Goal: Task Accomplishment & Management: Use online tool/utility

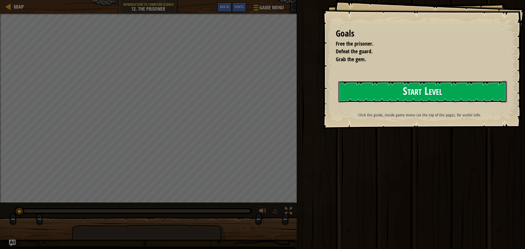
click at [357, 89] on button "Start Level" at bounding box center [422, 92] width 169 height 22
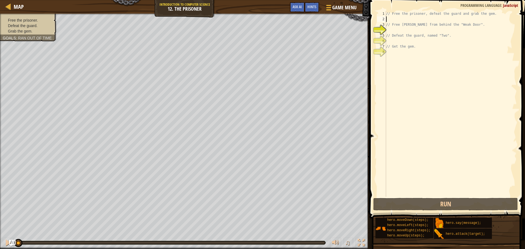
click at [395, 19] on div "// Free the prisoner, defeat the guard and grab the gem. // Free [PERSON_NAME] …" at bounding box center [451, 109] width 132 height 197
type textarea "w"
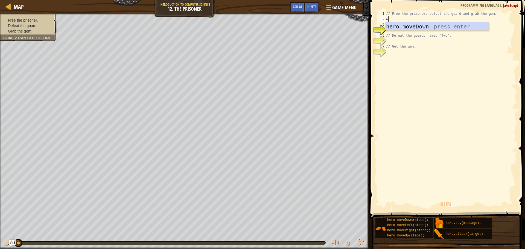
scroll to position [2, 0]
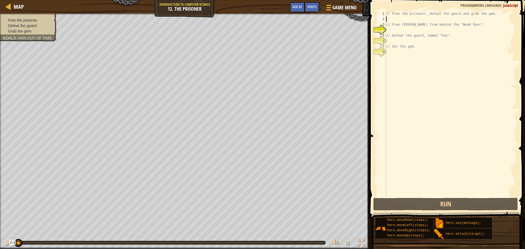
type textarea "w"
type textarea "m"
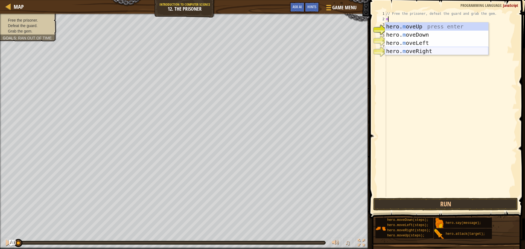
click at [422, 49] on div "hero. m oveUp press enter hero. m oveDown press enter hero. m oveLeft press ent…" at bounding box center [436, 46] width 103 height 49
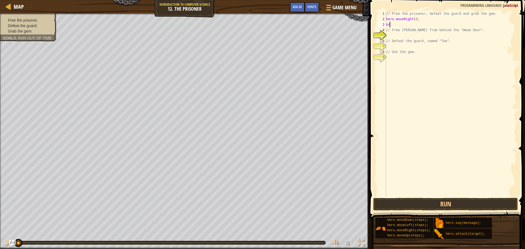
type textarea "b"
type textarea "w"
type textarea "d"
click at [448, 28] on div "// Free the prisoner, defeat the guard and grab the gem. hero . moveRight ( ) ;…" at bounding box center [451, 109] width 132 height 197
type textarea "// Free [PERSON_NAME] from behind the "Weak Door"."
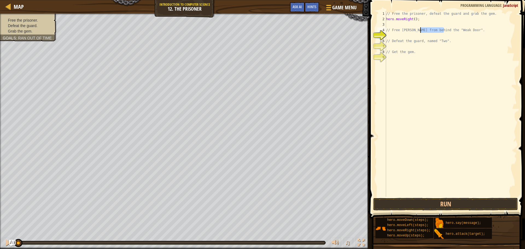
drag, startPoint x: 424, startPoint y: 30, endPoint x: 395, endPoint y: 32, distance: 29.3
click at [395, 32] on div "// Free the prisoner, defeat the guard and grab the gem. hero . moveRight ( ) ;…" at bounding box center [451, 109] width 132 height 197
click at [395, 32] on div "// Free the prisoner, defeat the guard and grab the gem. hero . moveRight ( ) ;…" at bounding box center [451, 104] width 132 height 186
type textarea "// F ree the prisoner, defeat the guard and grab the gem."
drag, startPoint x: 40, startPoint y: 25, endPoint x: 37, endPoint y: 28, distance: 3.7
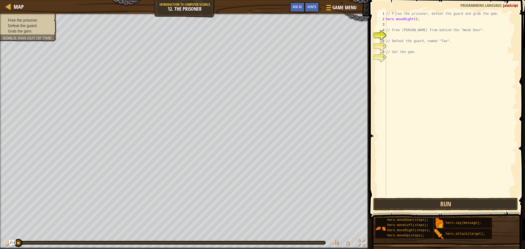
click at [38, 25] on div "Free the prisoner. Defeat the guard. Grab the gem. Goals : Ran out of time" at bounding box center [28, 25] width 51 height 16
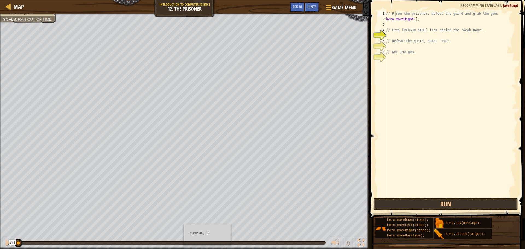
click at [184, 224] on div "copy 30, 22" at bounding box center [207, 234] width 46 height 20
click at [452, 203] on button "Run" at bounding box center [445, 204] width 145 height 13
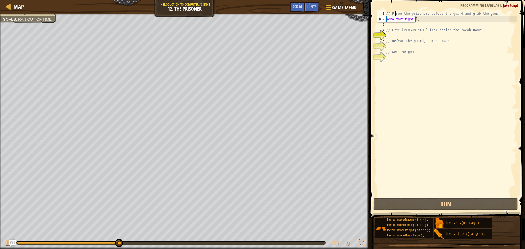
click at [408, 58] on div "// F ree the prisoner, defeat the guard and grab the gem. hero . moveRight ( ) …" at bounding box center [451, 109] width 132 height 197
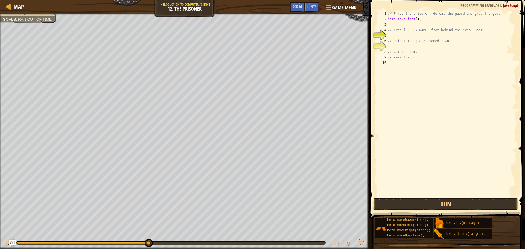
scroll to position [2, 2]
type textarea "//break the door"
click at [417, 203] on button "Run" at bounding box center [445, 204] width 145 height 13
